Goal: Task Accomplishment & Management: Manage account settings

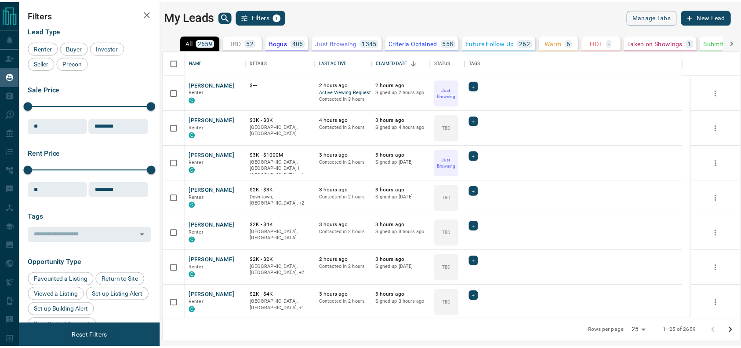
scroll to position [260, 575]
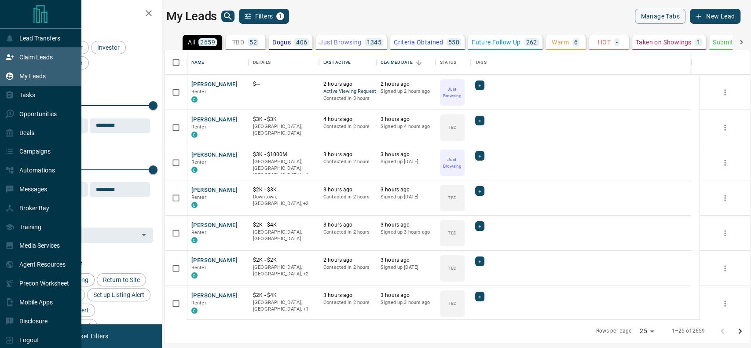
click at [0, 58] on div "Claim Leads" at bounding box center [40, 57] width 81 height 19
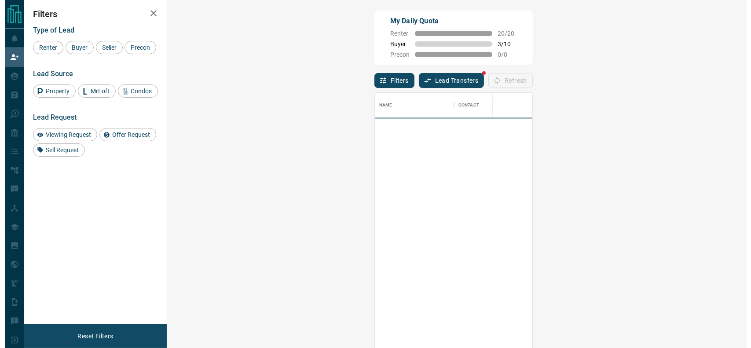
scroll to position [255, 551]
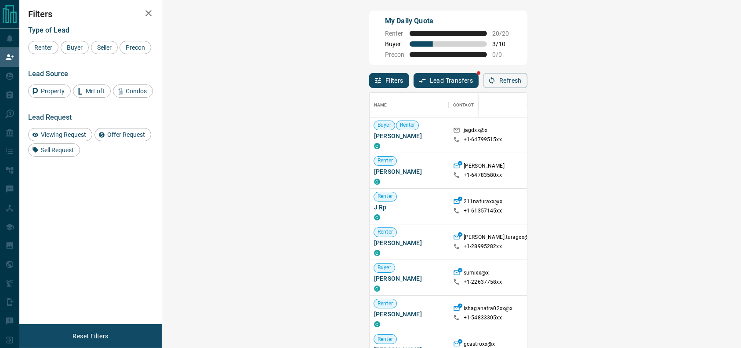
click at [700, 141] on div "Viewing Request ( 1 )" at bounding box center [730, 134] width 61 height 11
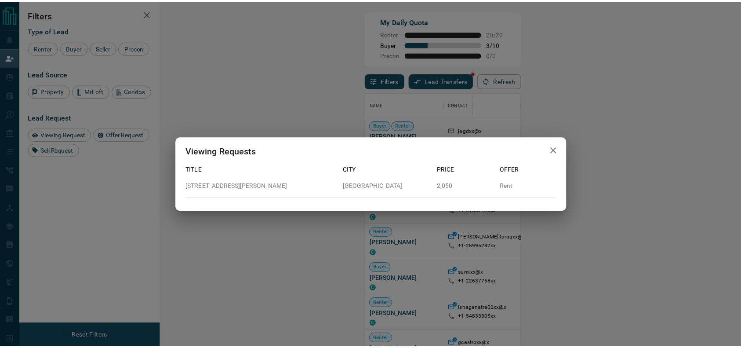
scroll to position [9, 9]
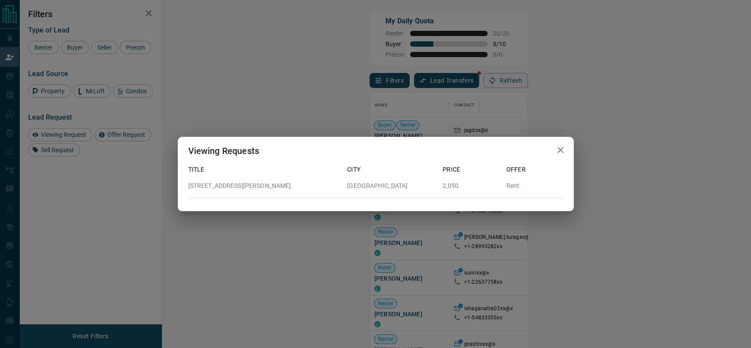
click at [373, 84] on div "Viewing Requests Title City Price Offer [STREET_ADDRESS][PERSON_NAME]" at bounding box center [375, 174] width 751 height 348
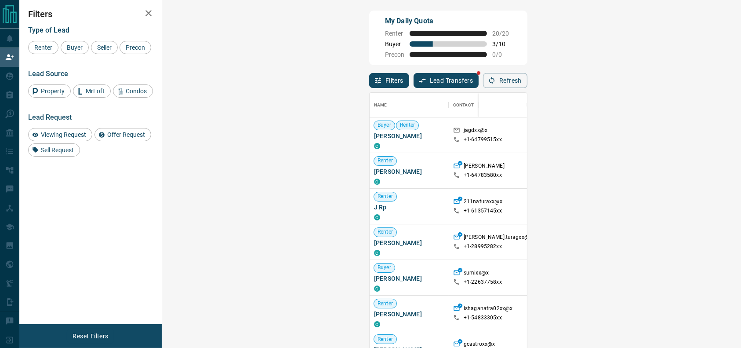
scroll to position [11, 0]
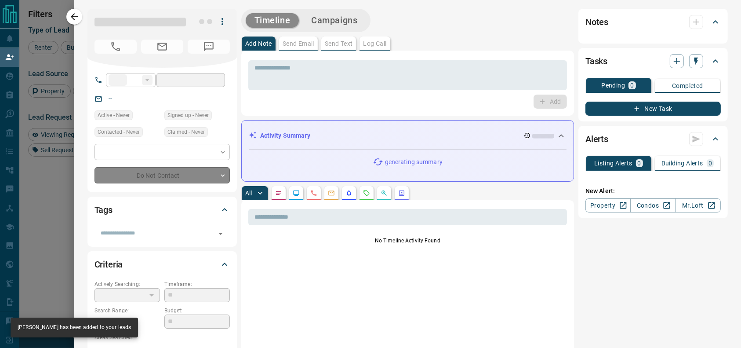
type input "**"
type input "**********"
type input "**"
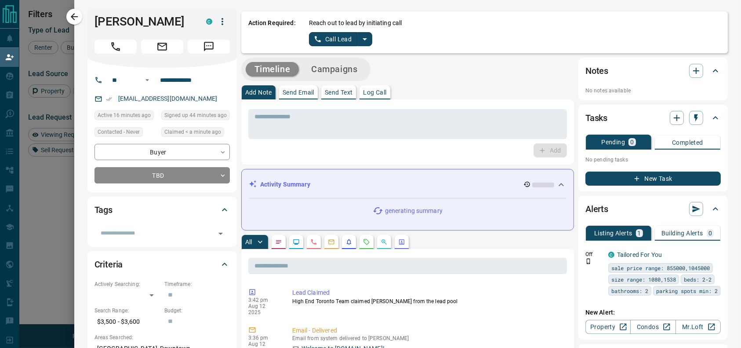
click at [360, 44] on icon "split button" at bounding box center [365, 39] width 11 height 11
click at [341, 72] on li "Log Manual Call" at bounding box center [341, 69] width 54 height 13
click at [331, 46] on div "Action Required: Reach out to lead by initiating call Log Manual Call" at bounding box center [484, 32] width 487 height 42
click at [317, 39] on button "Log Manual Call" at bounding box center [338, 39] width 58 height 14
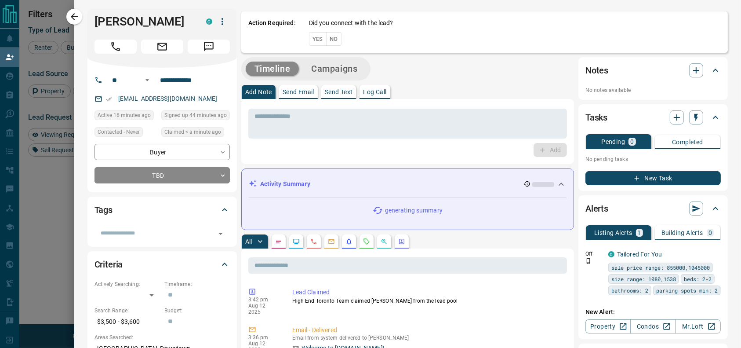
click at [310, 39] on button "Yes" at bounding box center [318, 39] width 18 height 14
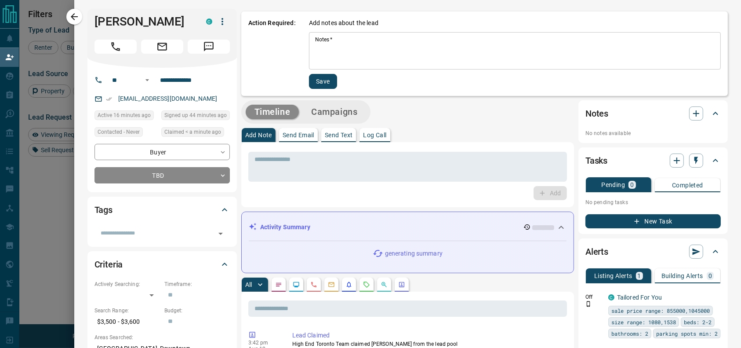
click at [315, 39] on textarea "Notes   *" at bounding box center [515, 51] width 400 height 30
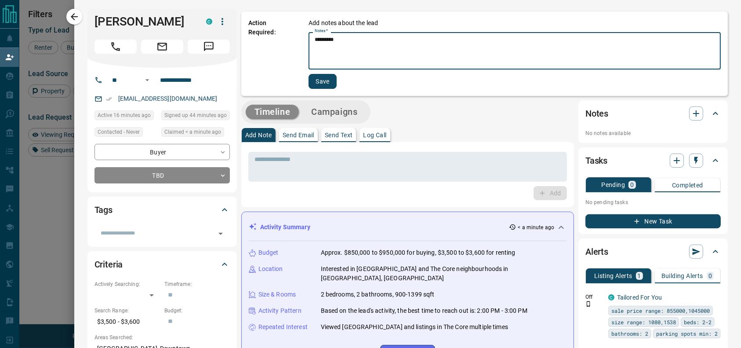
type textarea "*********"
click at [310, 85] on button "Save" at bounding box center [323, 81] width 28 height 15
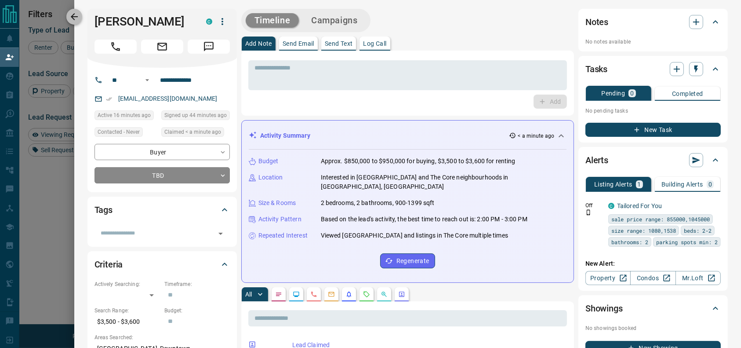
click at [69, 15] on icon "button" at bounding box center [74, 16] width 11 height 11
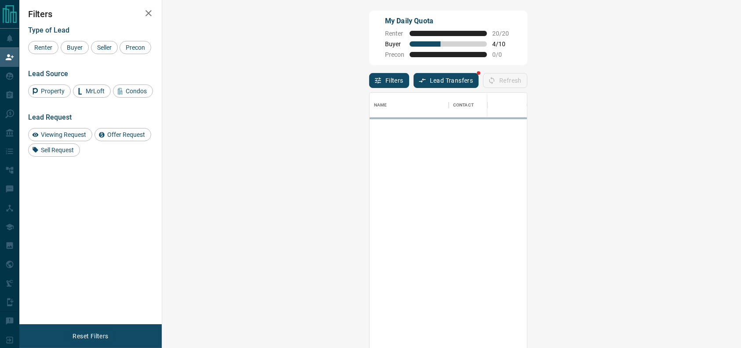
scroll to position [255, 551]
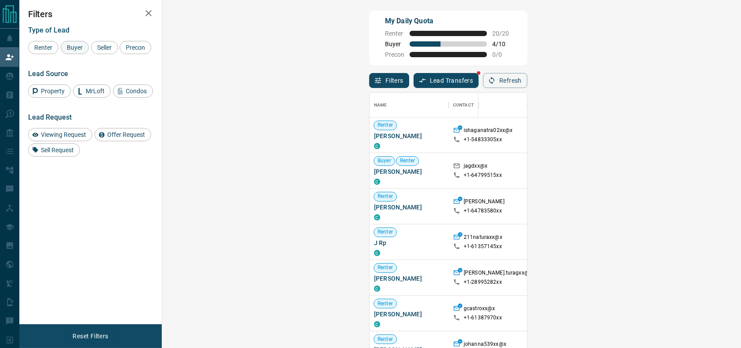
click at [84, 47] on span "Buyer" at bounding box center [75, 47] width 22 height 7
